Goal: Task Accomplishment & Management: Use online tool/utility

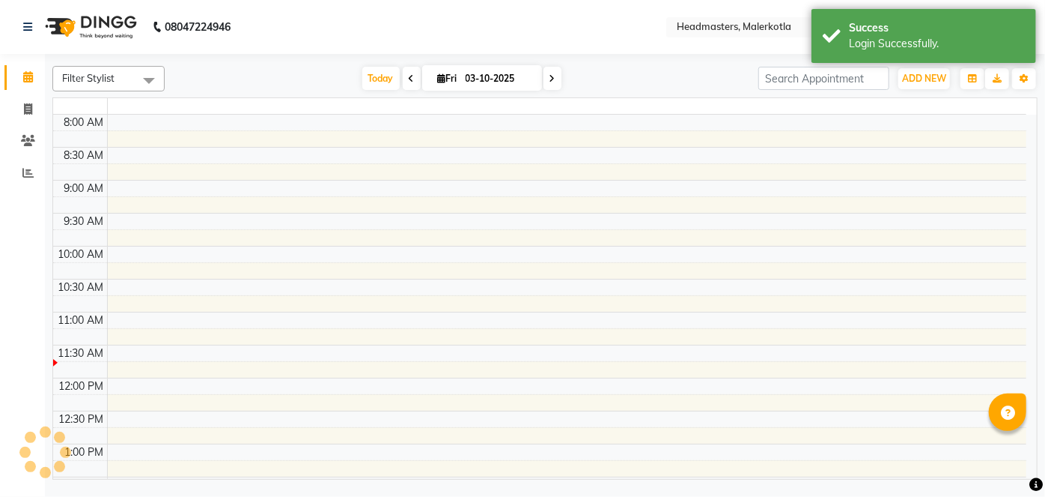
select select "en"
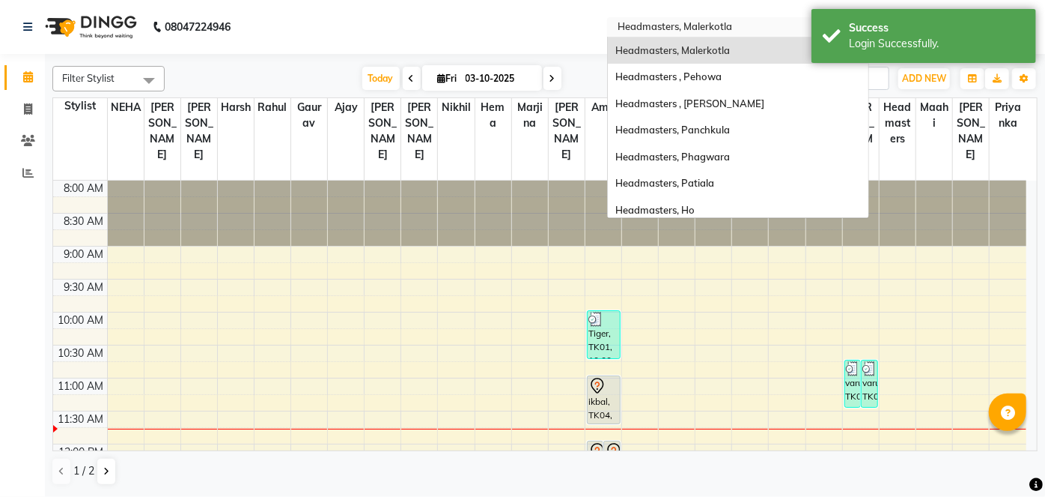
click at [689, 27] on input "text" at bounding box center [723, 28] width 217 height 15
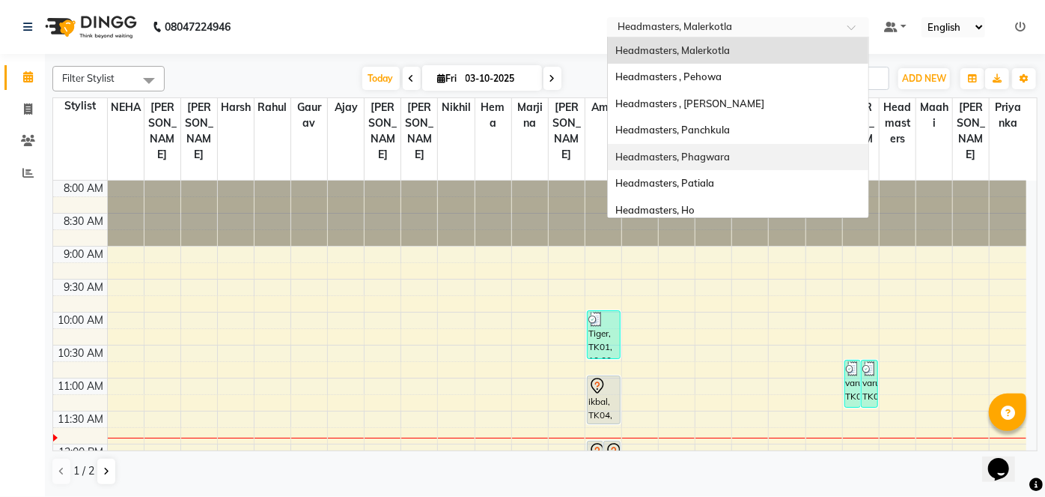
click at [295, 36] on nav "08047224946 Select Location × Headmasters, Malerkotla Headmasters, Malerkotla H…" at bounding box center [522, 27] width 1045 height 54
click at [671, 25] on input "text" at bounding box center [723, 28] width 217 height 15
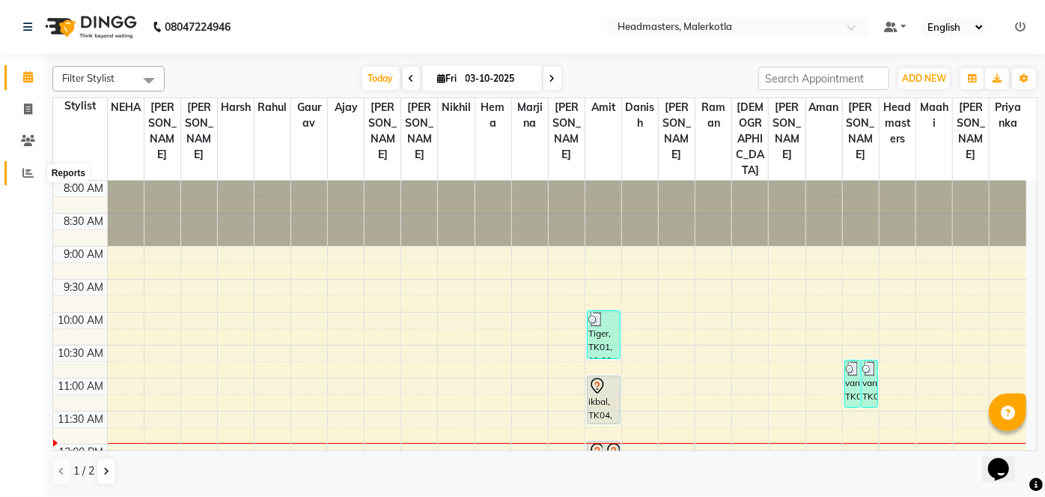
click at [25, 167] on icon at bounding box center [27, 172] width 11 height 11
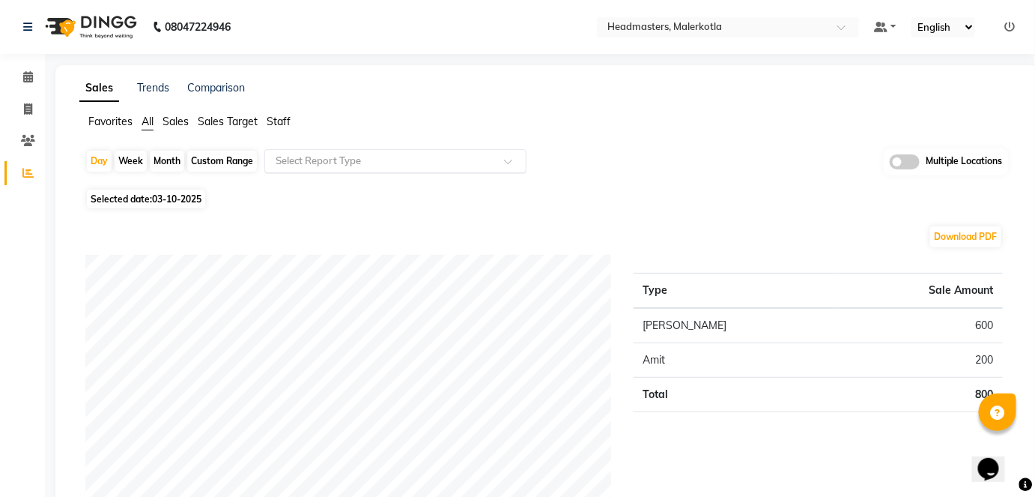
click at [291, 164] on input "text" at bounding box center [381, 161] width 216 height 15
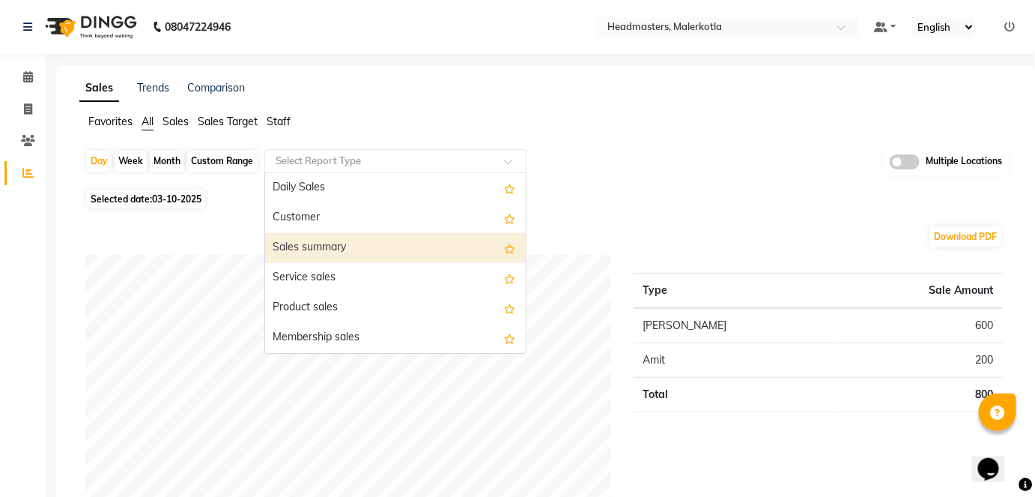
click at [306, 249] on div "Sales summary" at bounding box center [395, 248] width 261 height 30
select select "full_report"
select select "csv"
